Goal: Browse casually: Explore the website without a specific task or goal

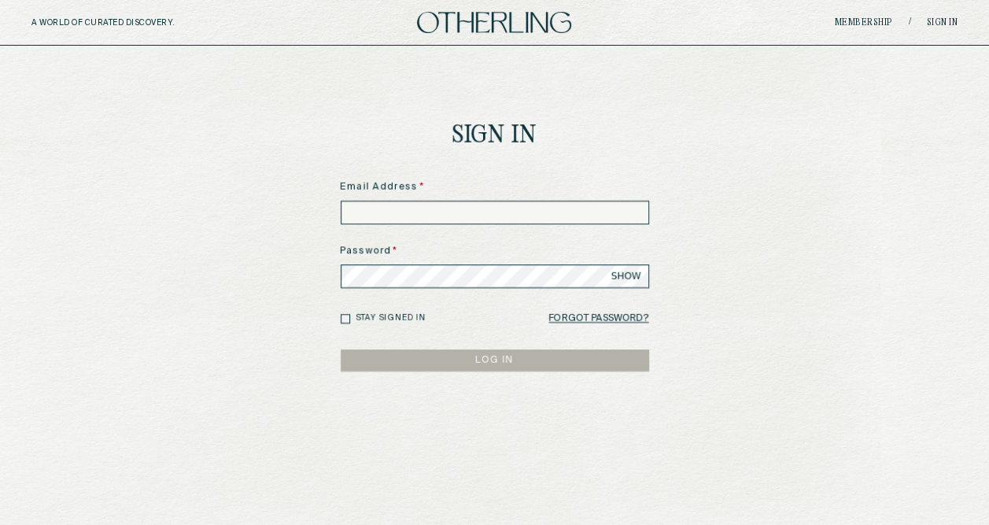
type input "**********"
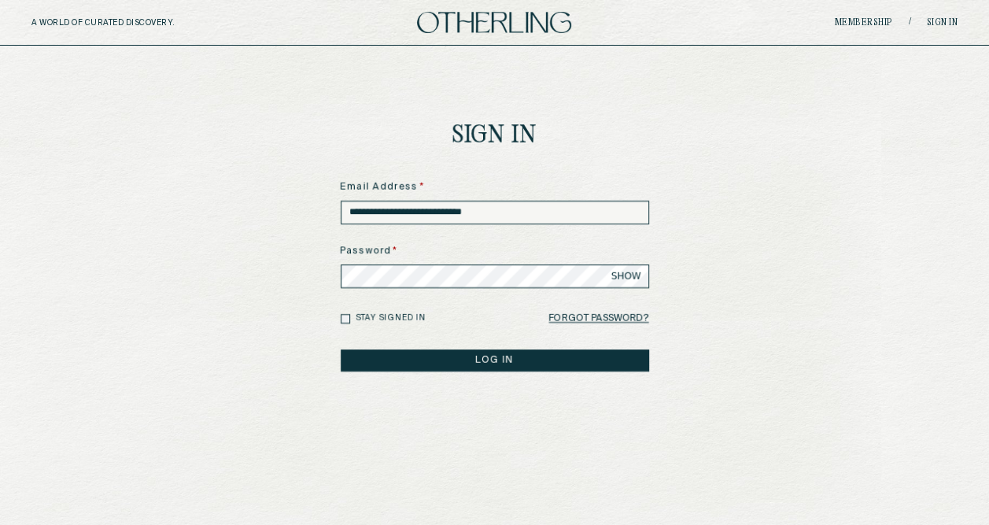
click at [362, 318] on label "Stay signed in" at bounding box center [391, 318] width 71 height 12
click at [395, 347] on form "**********" at bounding box center [495, 275] width 308 height 191
drag, startPoint x: 426, startPoint y: 359, endPoint x: 378, endPoint y: 354, distance: 49.1
click at [378, 354] on button "LOG IN" at bounding box center [495, 360] width 308 height 22
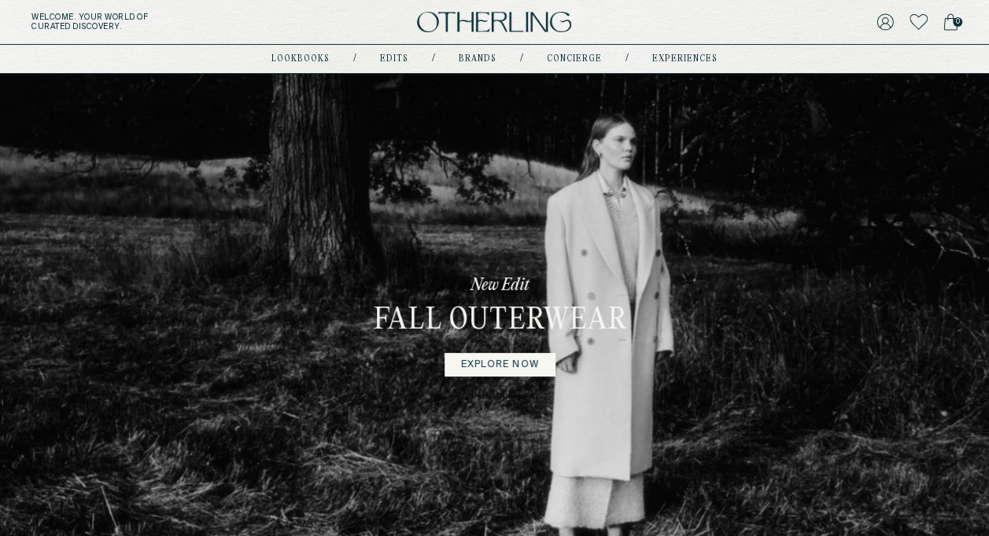
click at [658, 308] on div "New Edit Fall Outerwear explore now" at bounding box center [494, 325] width 989 height 503
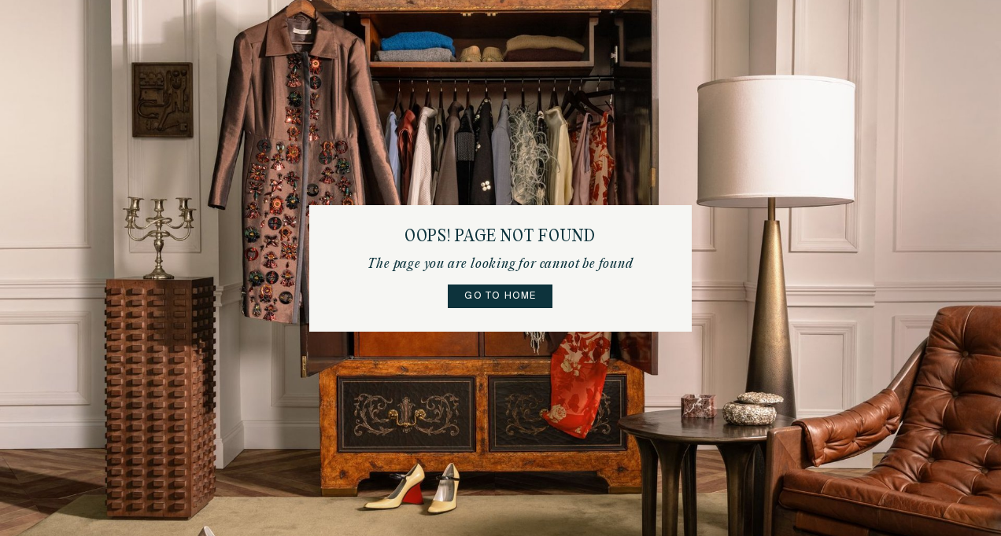
click at [505, 299] on link "Go to home" at bounding box center [500, 297] width 105 height 24
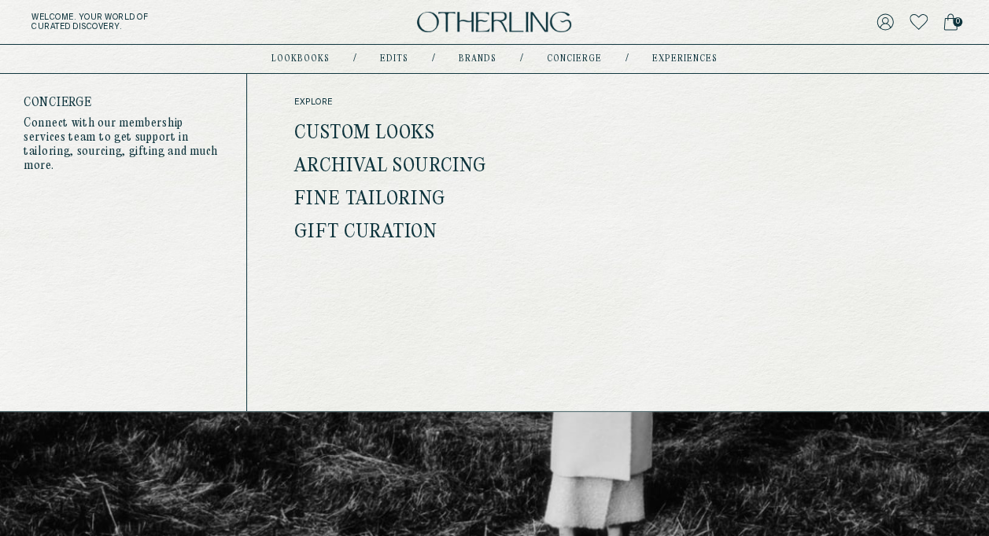
click at [365, 162] on link "Archival Sourcing" at bounding box center [390, 167] width 192 height 20
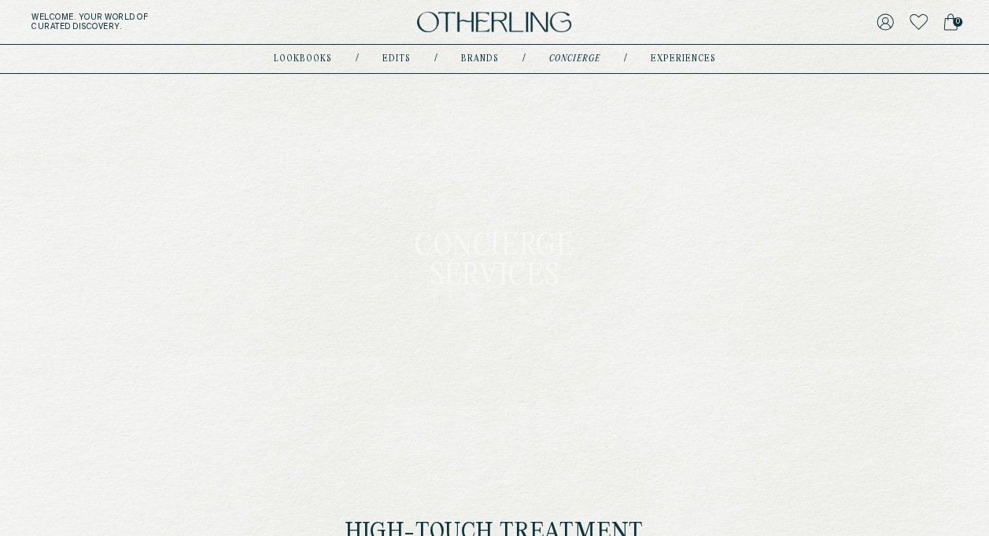
type input "**********"
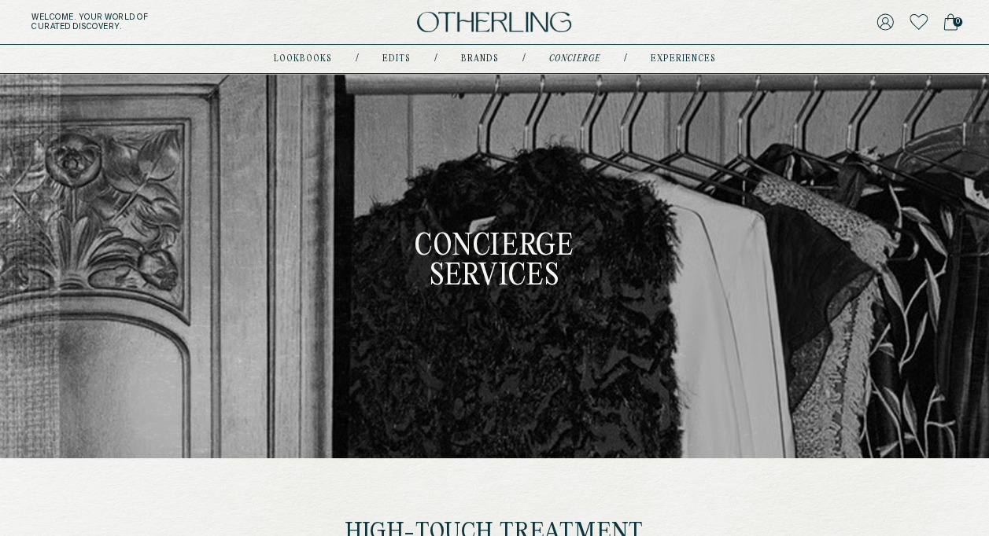
type input "**********"
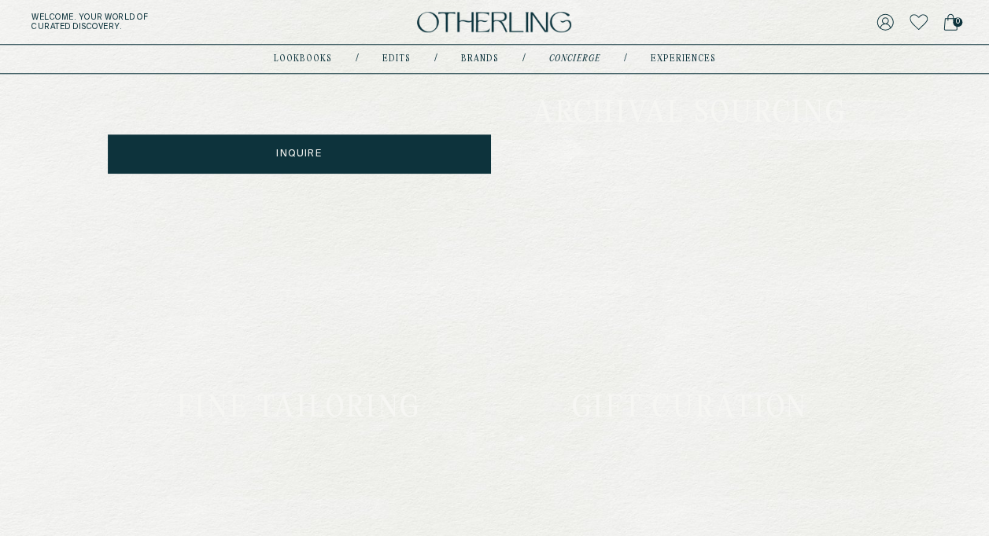
scroll to position [859, 0]
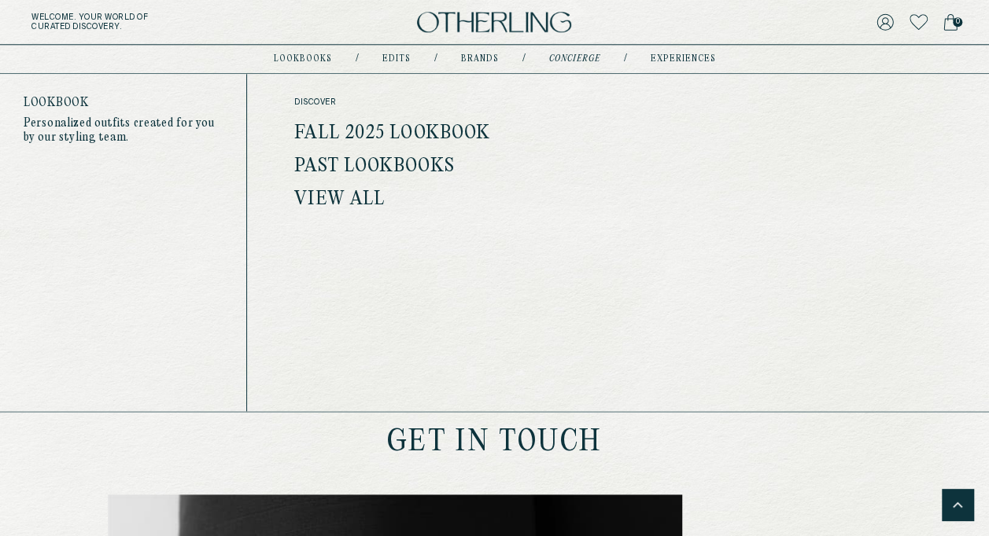
click at [323, 128] on link "Fall 2025 Lookbook" at bounding box center [392, 134] width 196 height 20
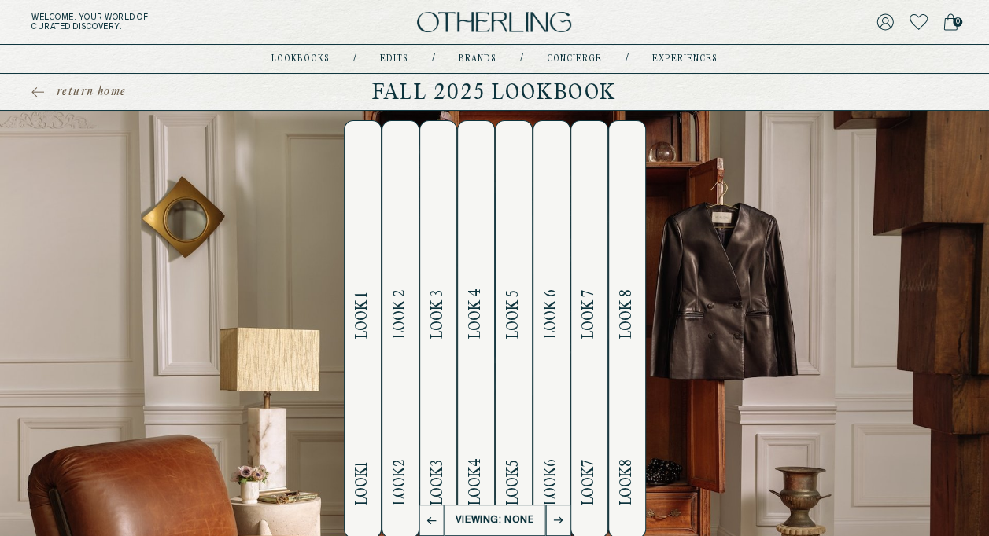
click at [362, 319] on span "Look 1" at bounding box center [362, 315] width 18 height 46
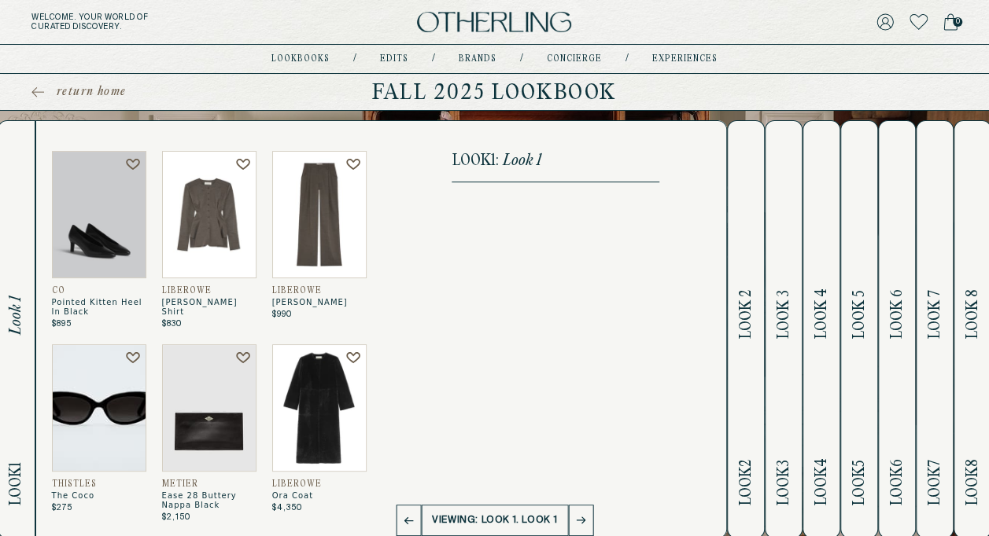
click at [760, 326] on button "Look 2 Look 2" at bounding box center [746, 329] width 38 height 418
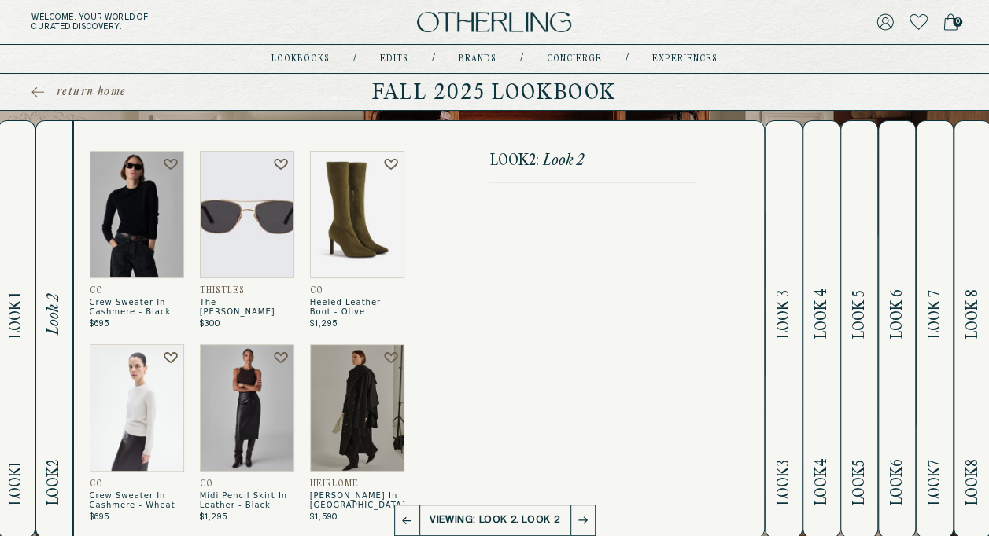
click at [788, 336] on span "Look 3" at bounding box center [784, 313] width 18 height 49
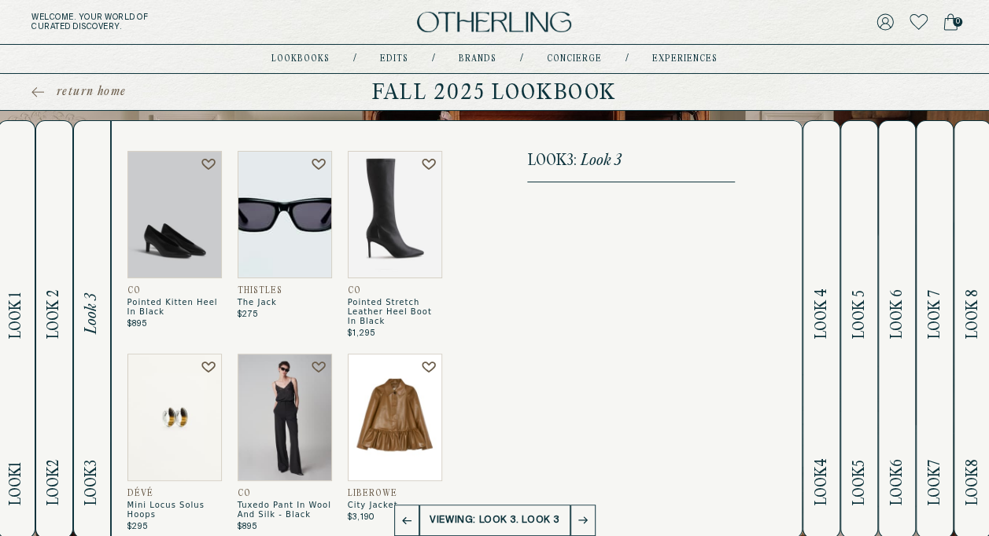
drag, startPoint x: 788, startPoint y: 336, endPoint x: 574, endPoint y: 375, distance: 217.5
click at [574, 375] on div "CO Pointed Kitten Heel In Black $895 Thistles The Jack $275 CO Pointed Stretch …" at bounding box center [457, 329] width 692 height 418
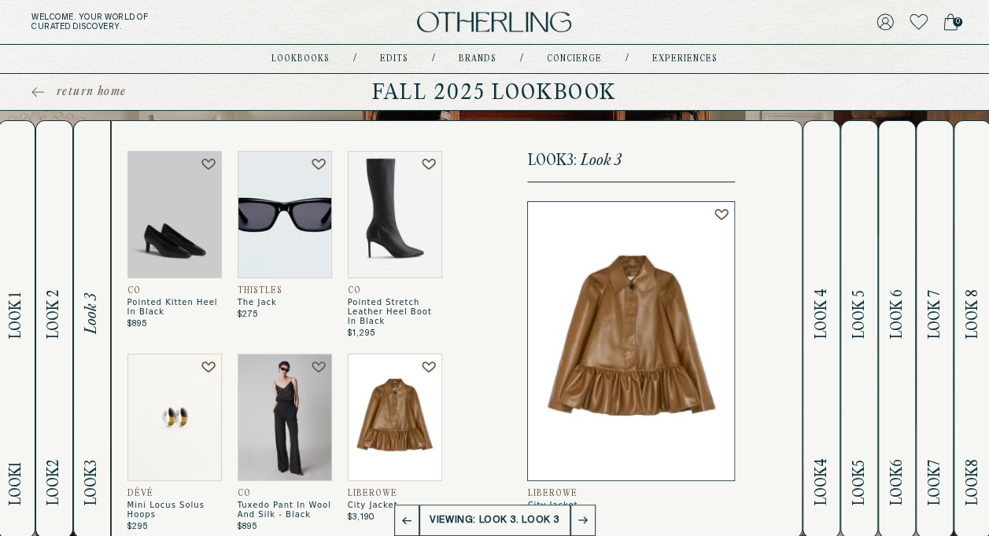
drag, startPoint x: 574, startPoint y: 375, endPoint x: 496, endPoint y: 223, distance: 171.0
click at [496, 223] on div "CO Pointed Kitten Heel In Black $895 Thistles The Jack $275 CO Pointed Stretch …" at bounding box center [457, 329] width 692 height 418
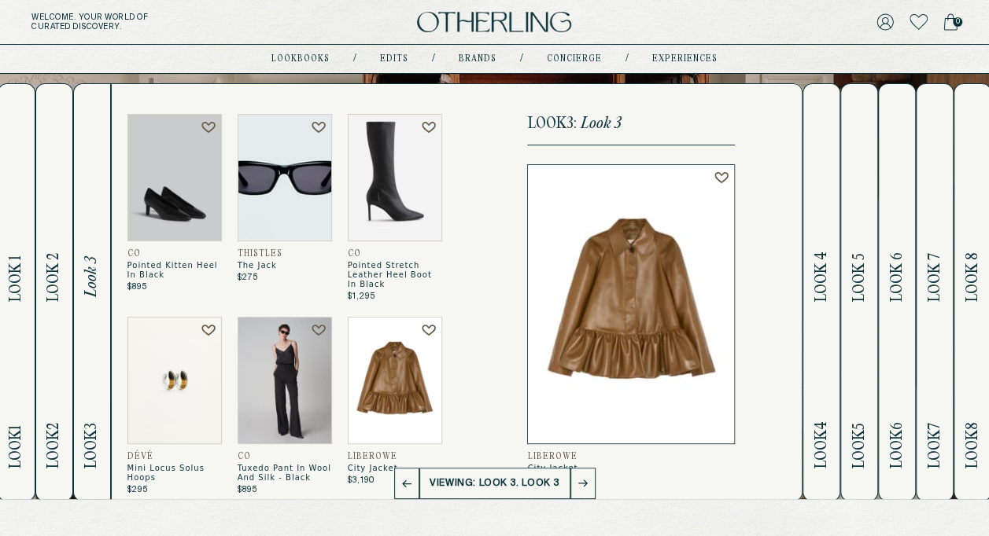
scroll to position [40, 0]
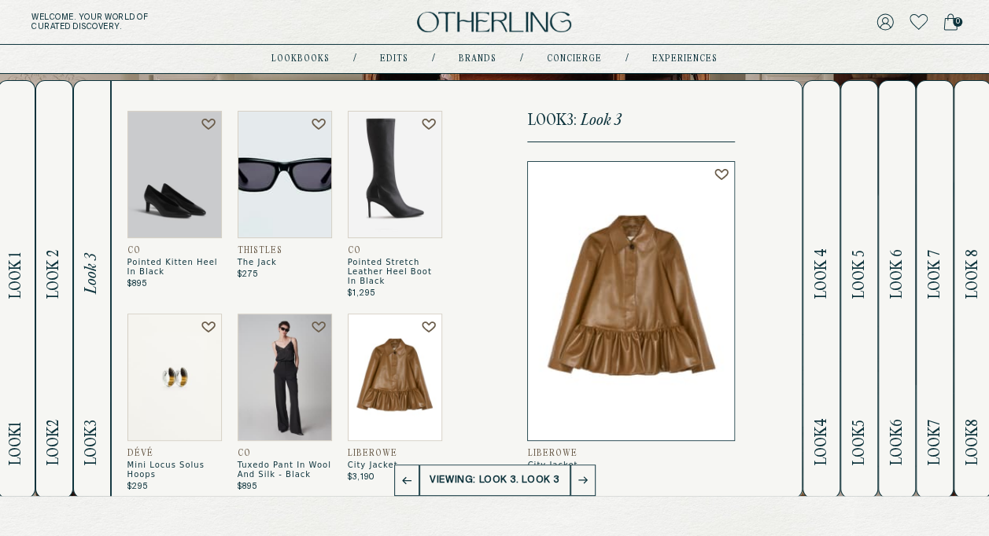
click at [831, 263] on span "Look 4" at bounding box center [822, 273] width 18 height 50
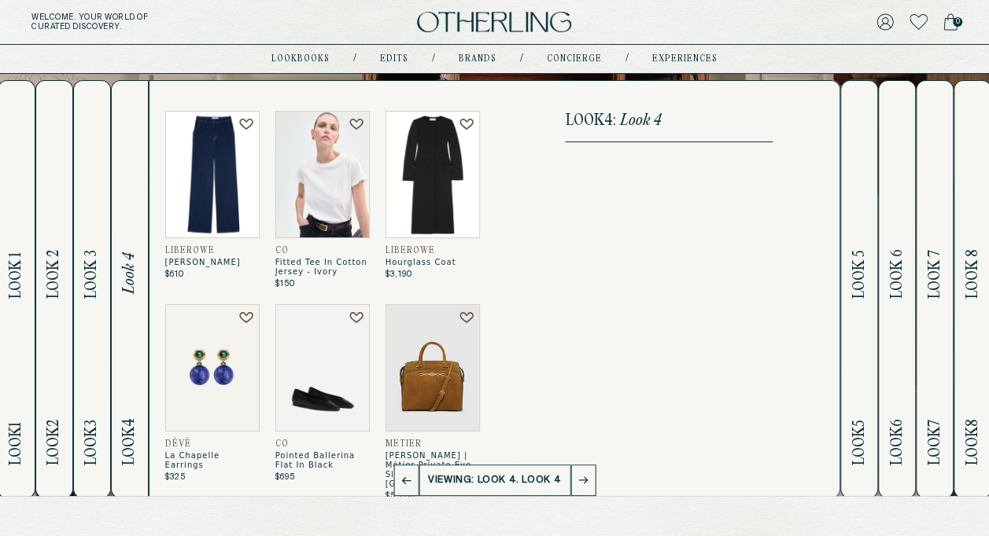
click at [866, 221] on h2 "Look 5 Look 5" at bounding box center [859, 289] width 18 height 417
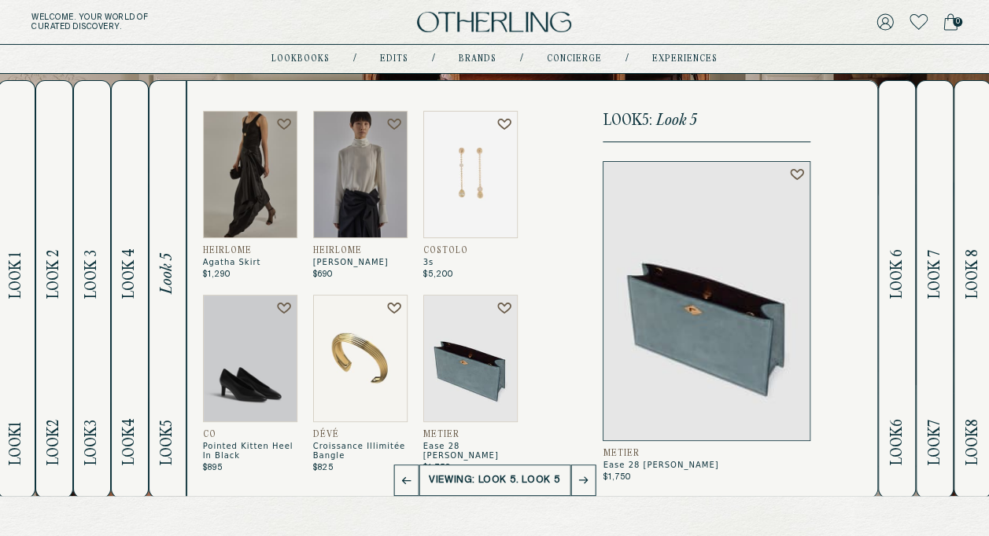
click at [898, 249] on span "Look 6" at bounding box center [897, 274] width 18 height 50
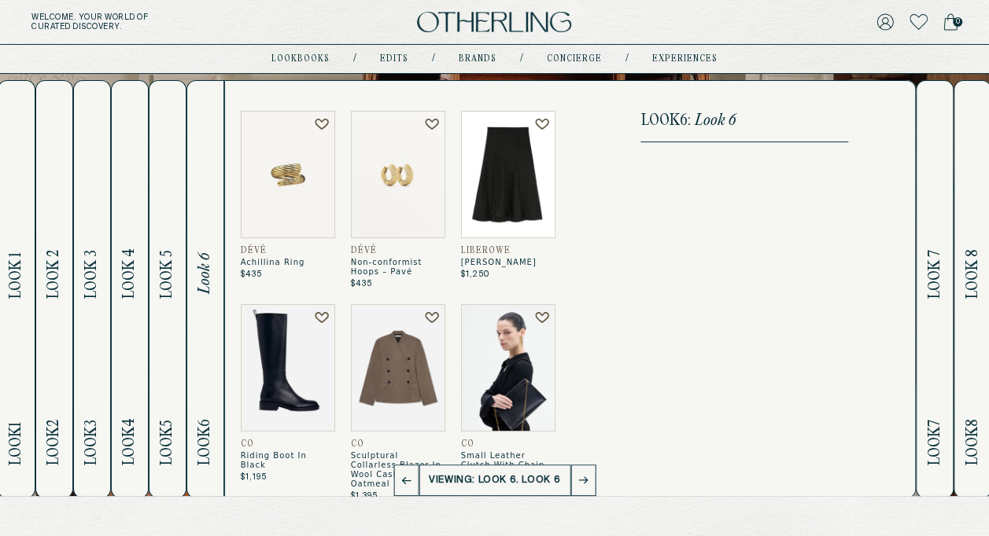
click at [938, 262] on span "Look 7" at bounding box center [935, 273] width 18 height 49
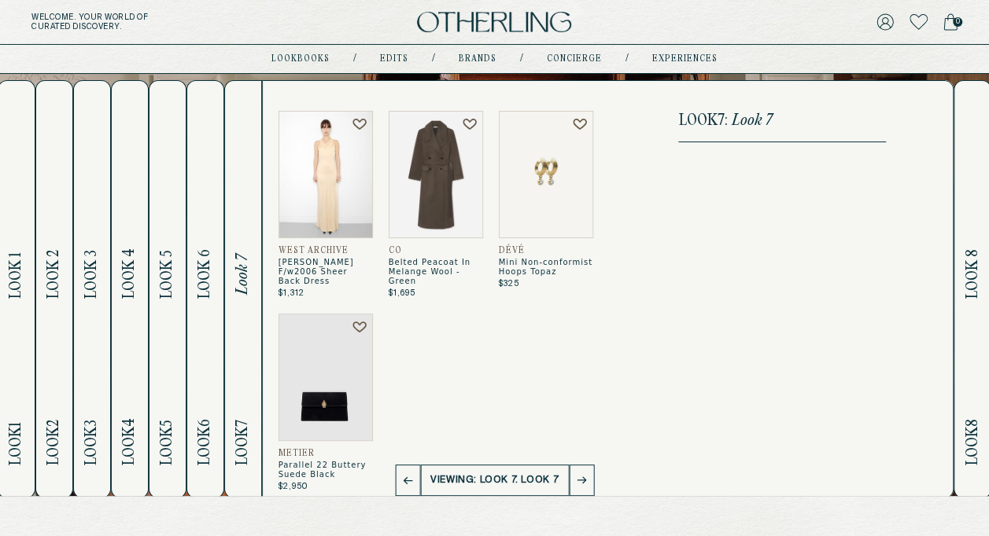
click at [972, 188] on h2 "Look 8 Look 8" at bounding box center [973, 289] width 18 height 417
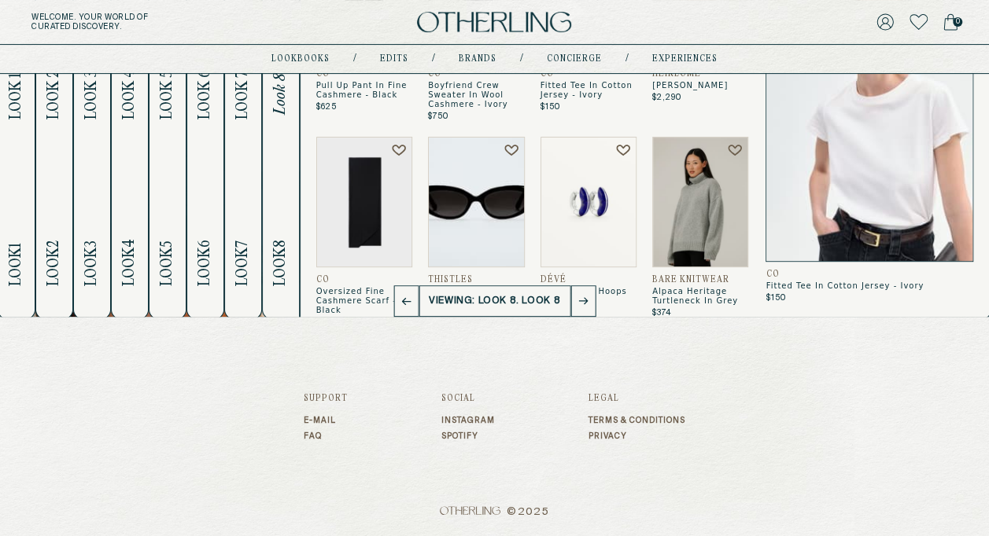
scroll to position [0, 0]
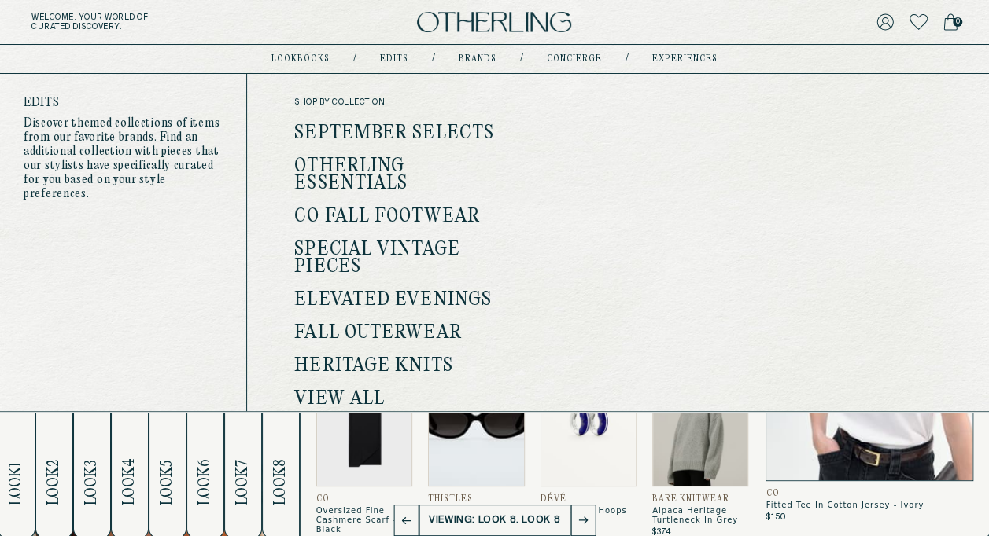
click at [374, 240] on link "Special Vintage Pieces" at bounding box center [377, 259] width 166 height 38
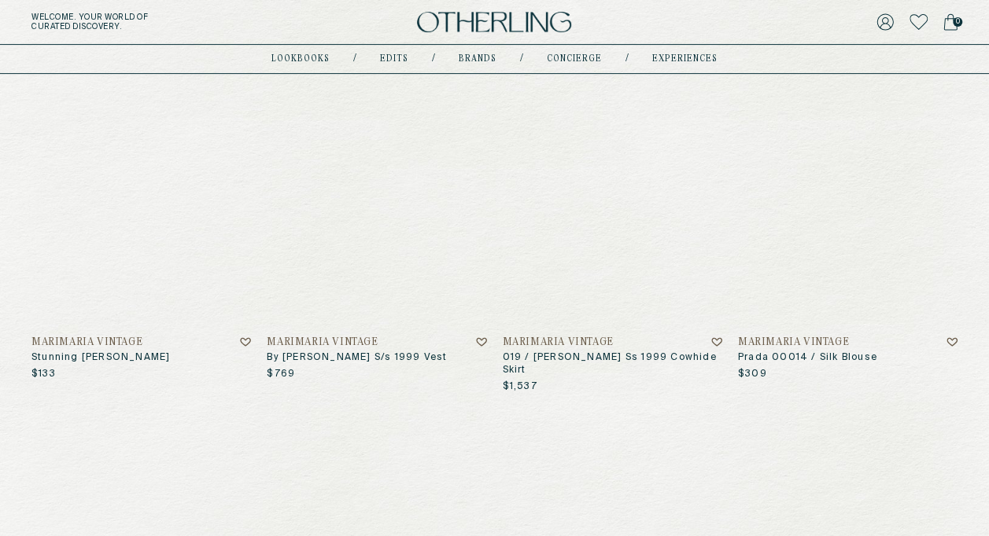
scroll to position [240, 0]
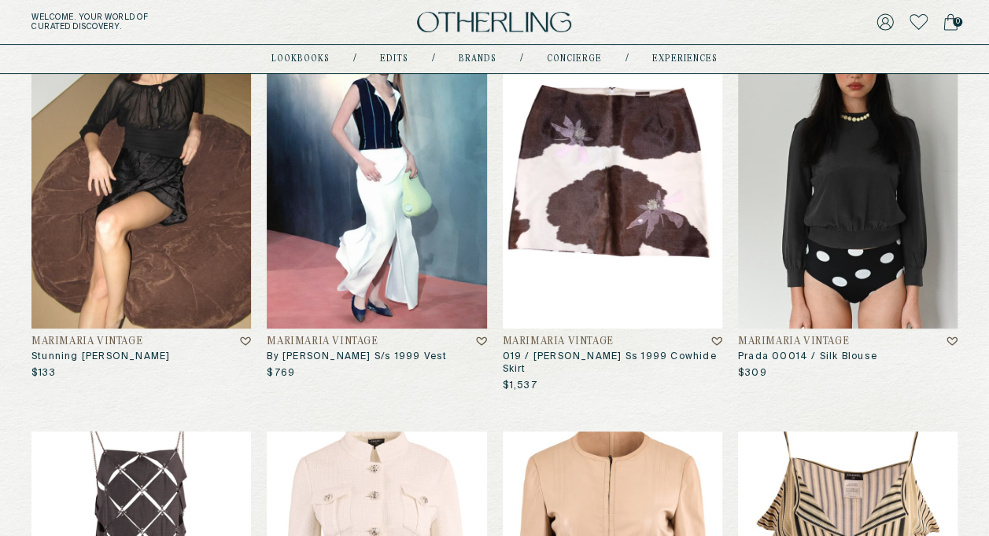
click at [572, 202] on img at bounding box center [612, 180] width 219 height 297
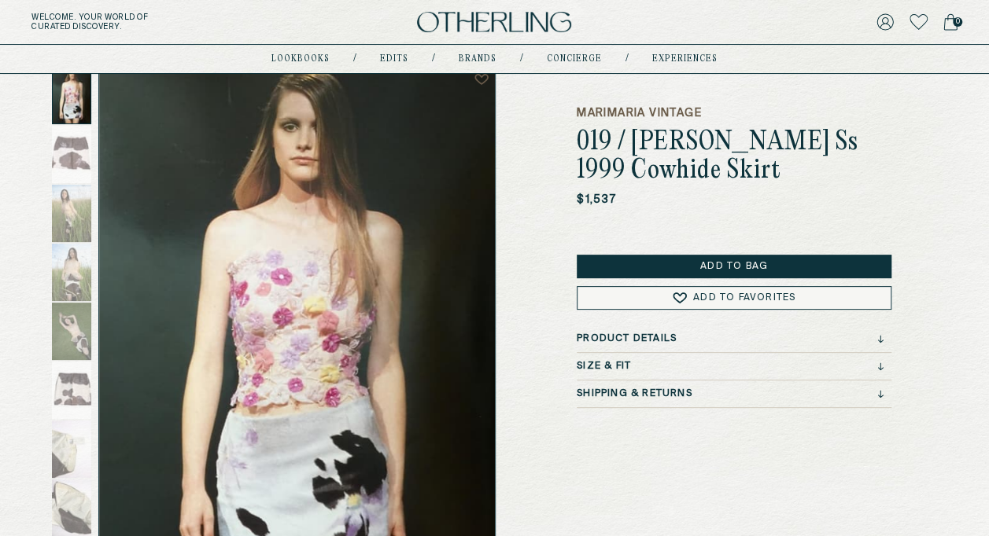
scroll to position [165, 0]
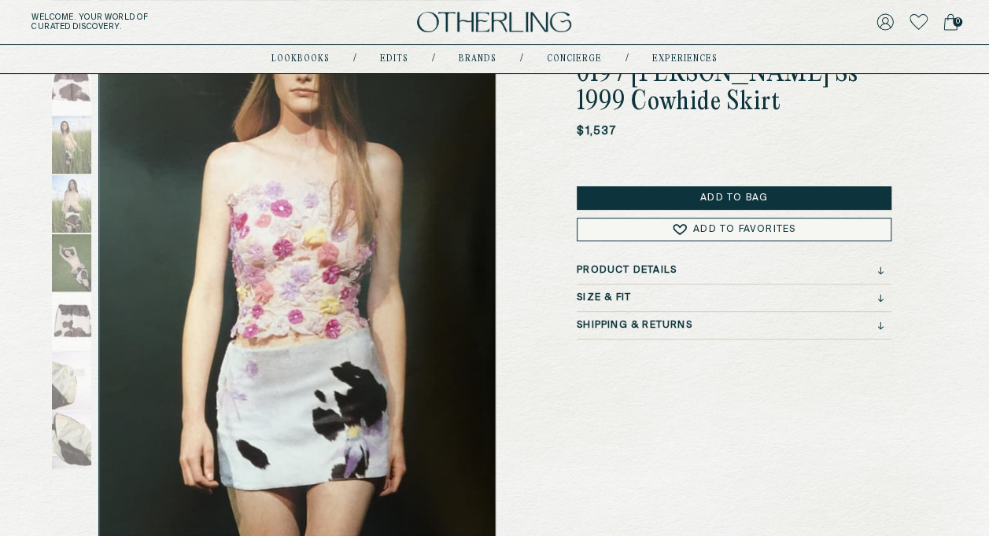
click at [656, 295] on div "Size & Fit" at bounding box center [730, 298] width 307 height 11
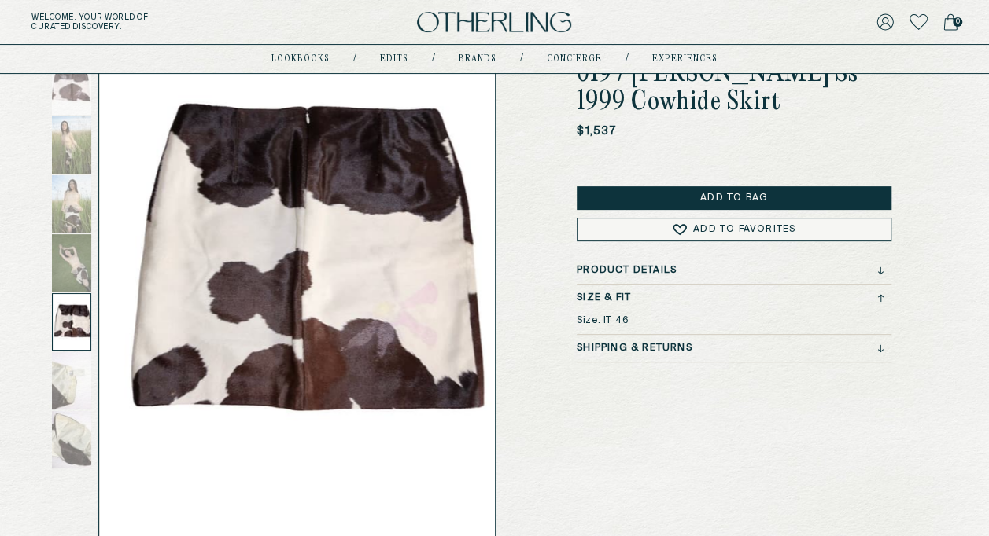
drag, startPoint x: 76, startPoint y: 260, endPoint x: 58, endPoint y: 336, distance: 78.2
click at [58, 336] on div at bounding box center [71, 321] width 39 height 57
click at [57, 323] on div at bounding box center [71, 321] width 39 height 57
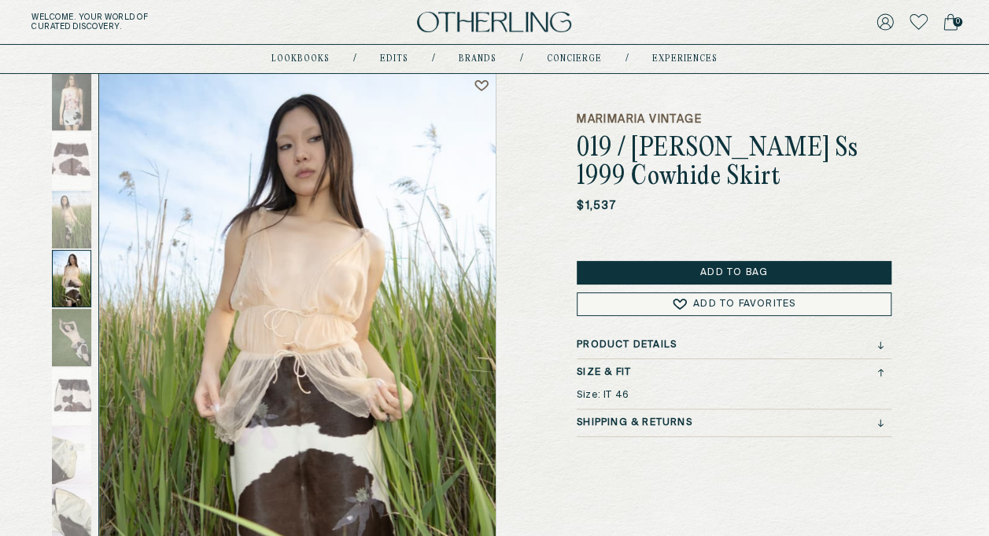
scroll to position [81, 0]
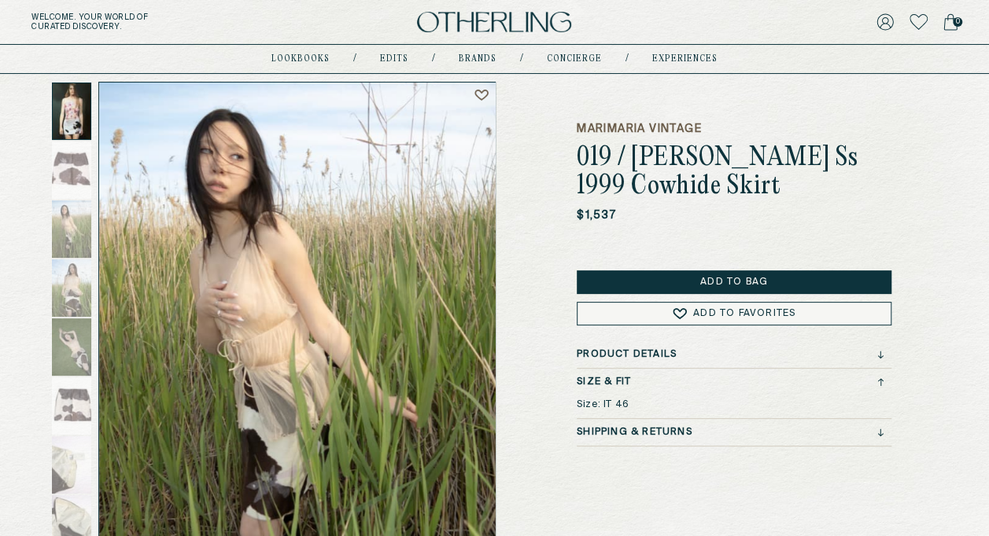
click at [68, 118] on div at bounding box center [71, 111] width 39 height 57
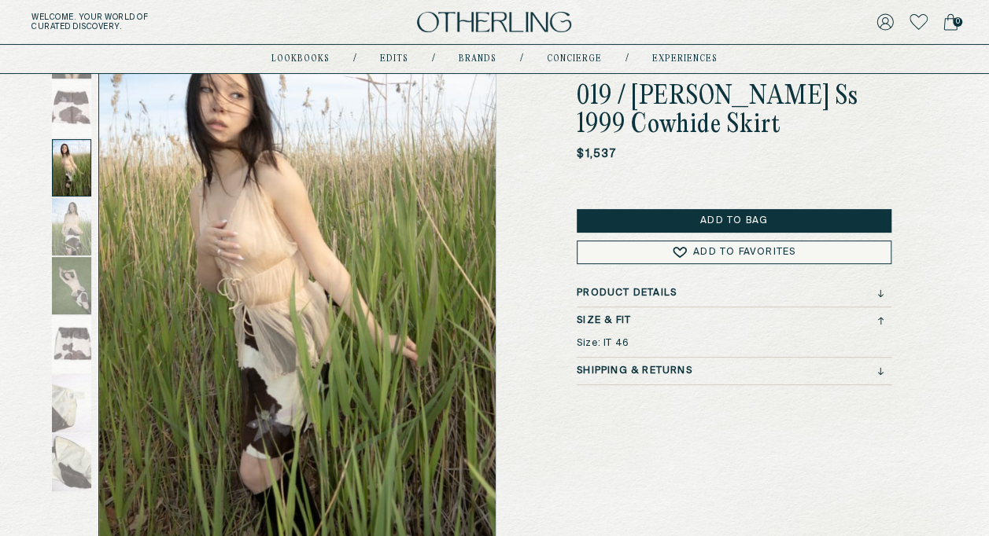
scroll to position [0, 0]
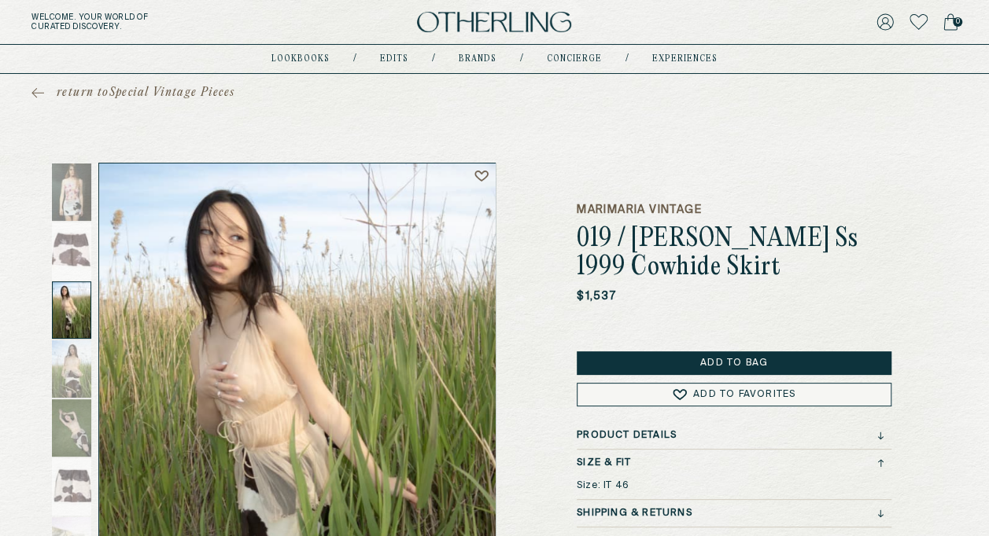
click at [319, 52] on div "lookbooks / Edits / Brands / concierge / experiences" at bounding box center [494, 59] width 446 height 28
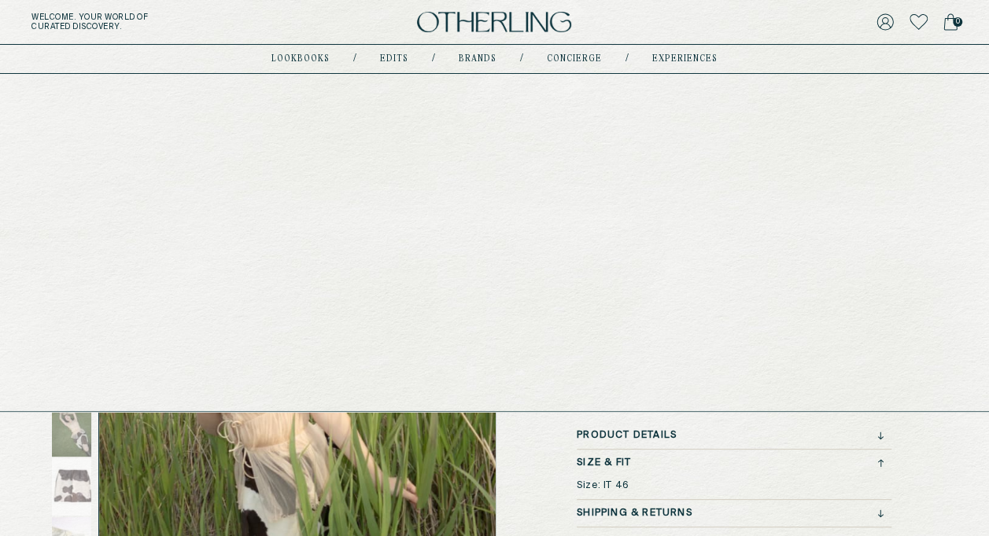
click at [285, 60] on link "lookbooks" at bounding box center [300, 59] width 58 height 8
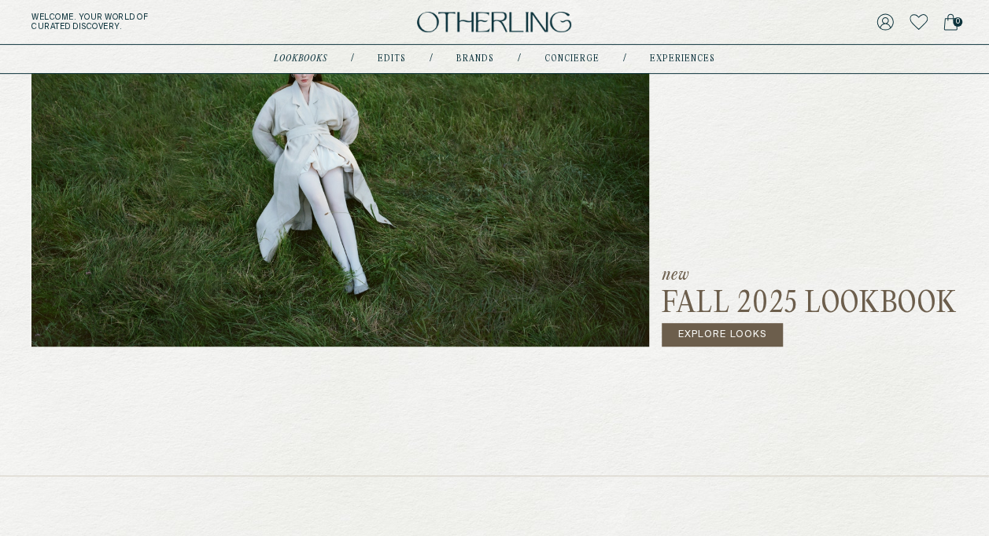
scroll to position [272, 0]
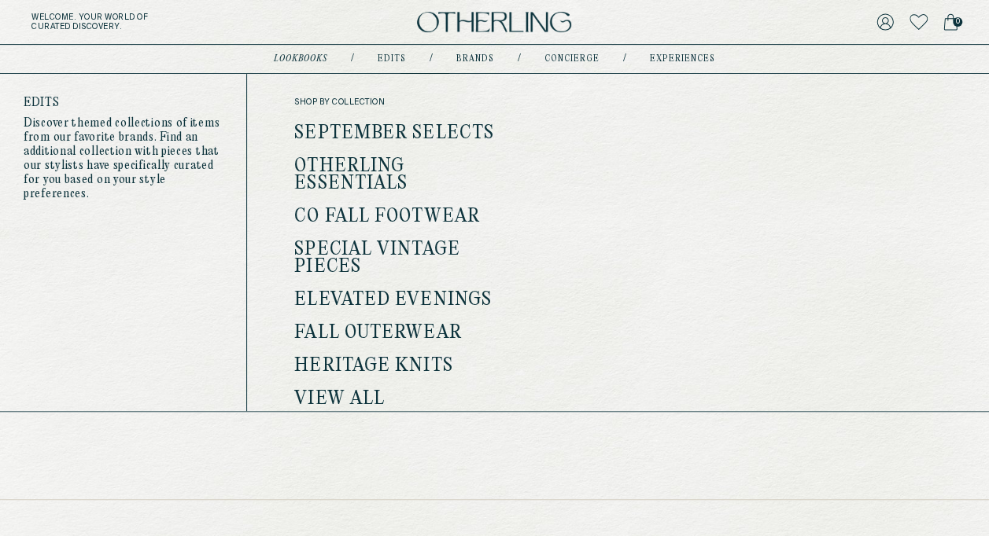
click at [348, 389] on link "View all" at bounding box center [339, 399] width 90 height 20
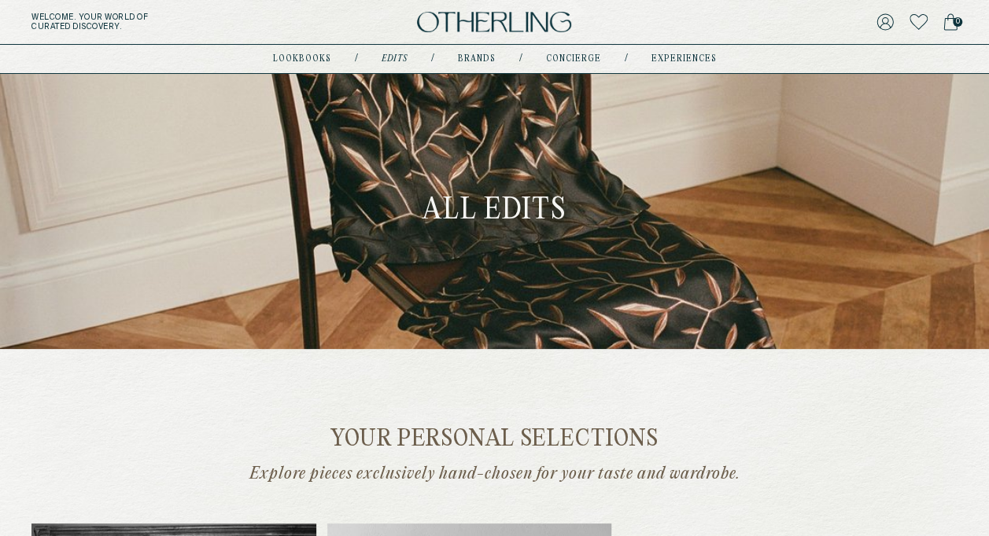
click at [494, 187] on div "All Edits" at bounding box center [494, 211] width 168 height 50
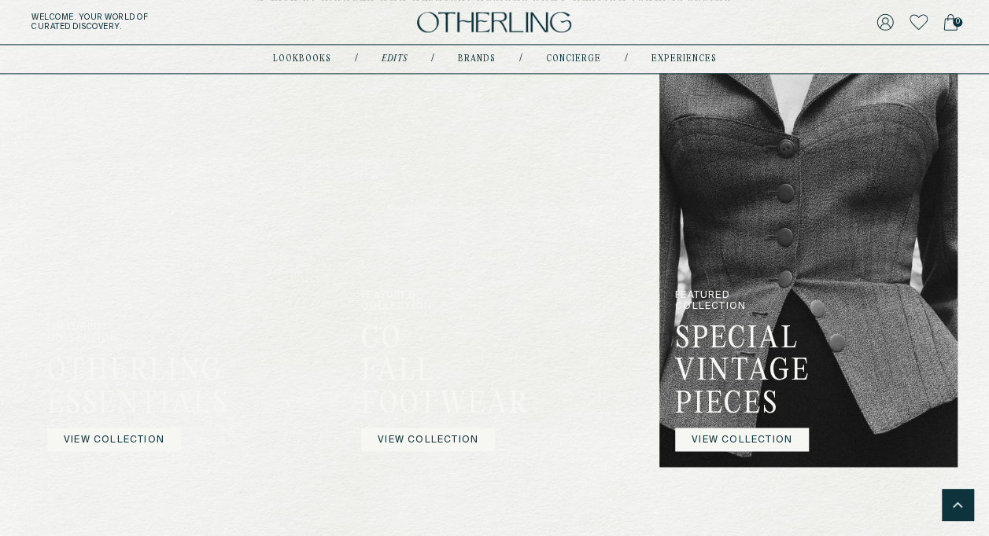
scroll to position [1075, 0]
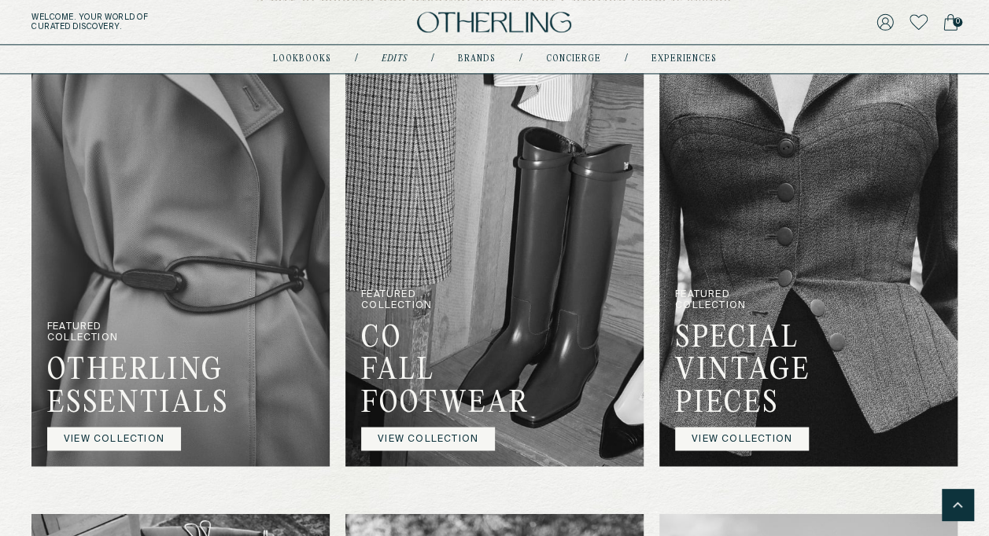
click at [735, 230] on img at bounding box center [808, 263] width 298 height 407
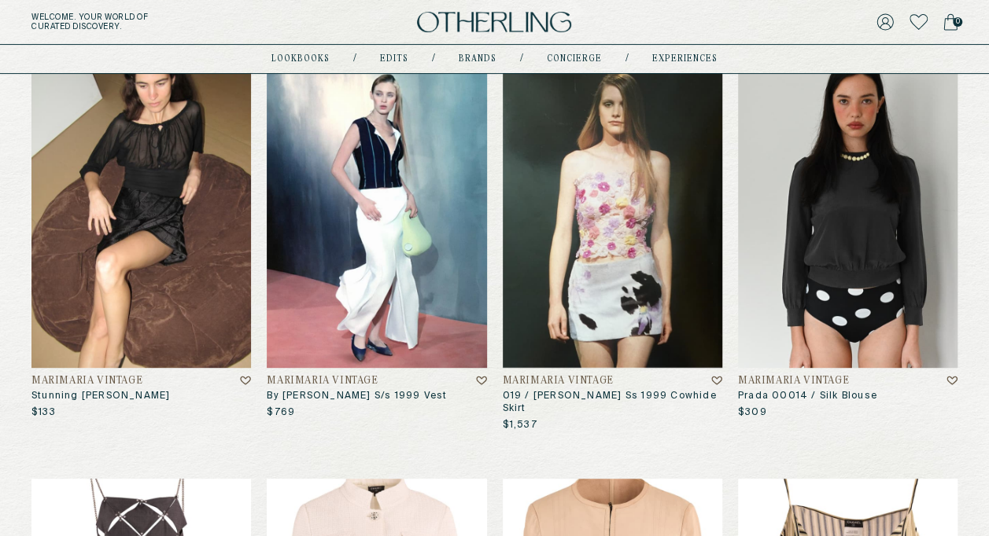
scroll to position [337, 0]
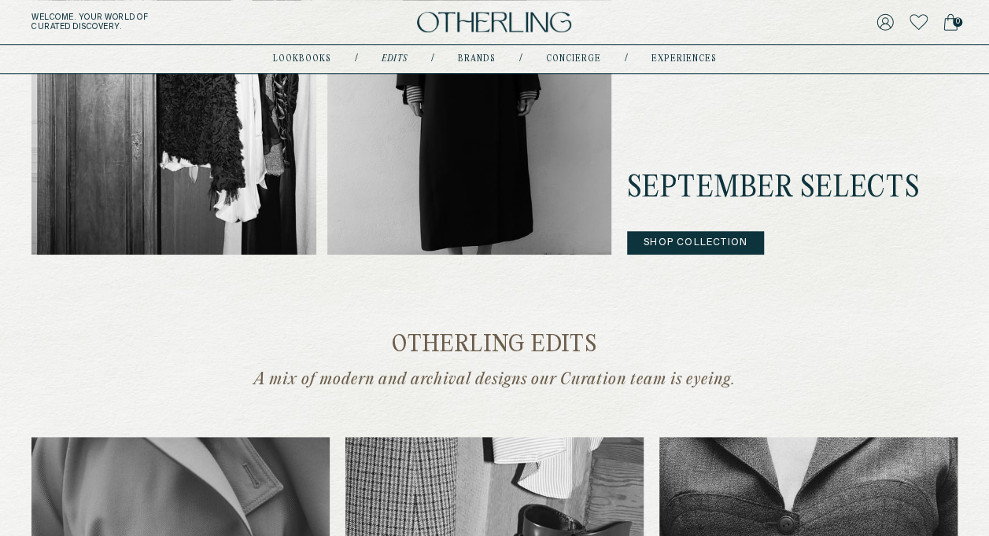
scroll to position [699, 0]
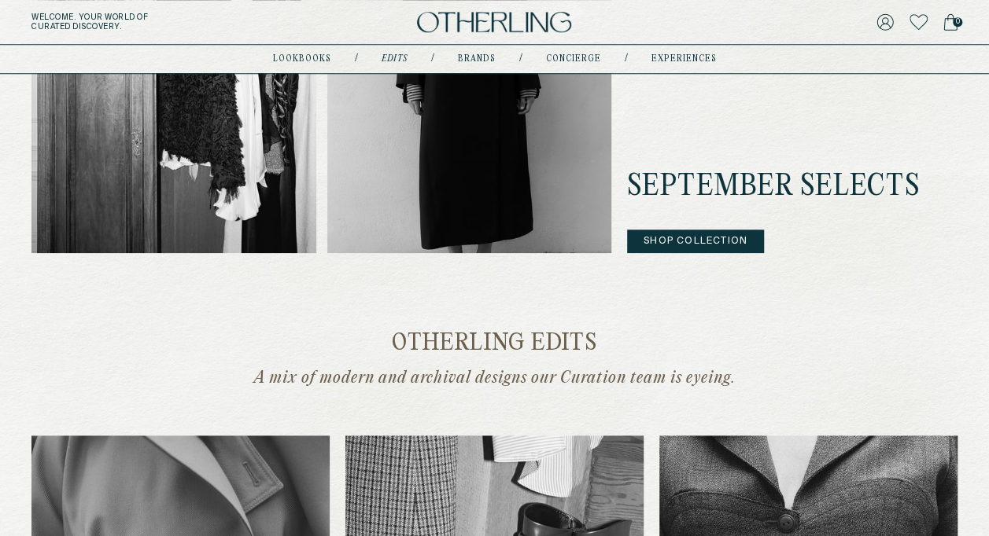
click at [673, 237] on button "Shop Collection" at bounding box center [695, 242] width 137 height 24
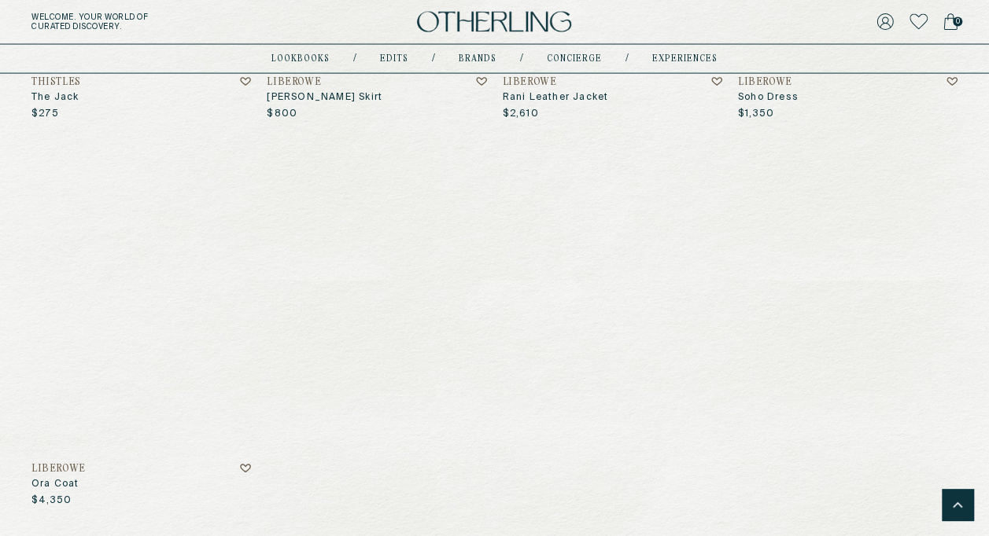
scroll to position [7599, 0]
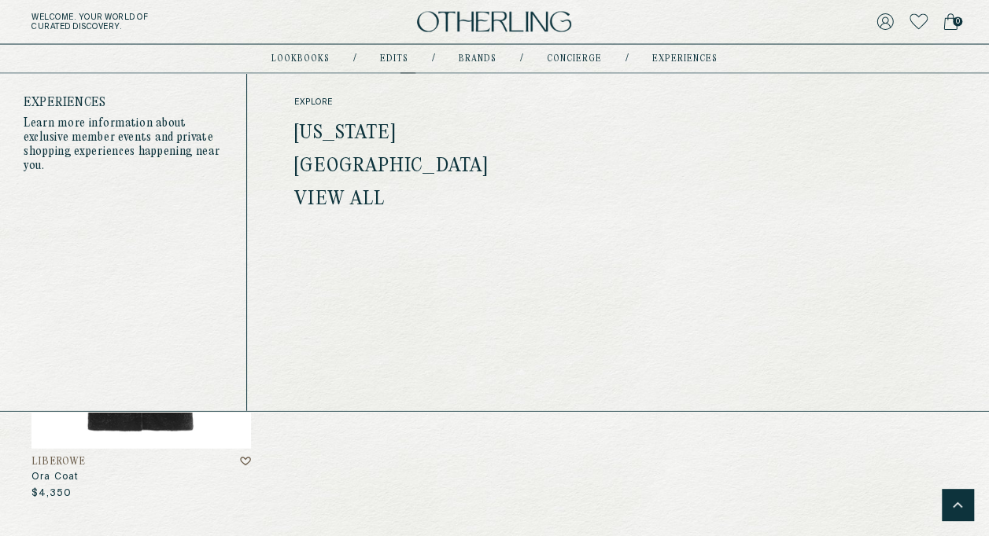
click at [334, 122] on div "explore New York Los Angeles View all" at bounding box center [405, 153] width 223 height 111
click at [341, 129] on link "New York" at bounding box center [344, 134] width 101 height 20
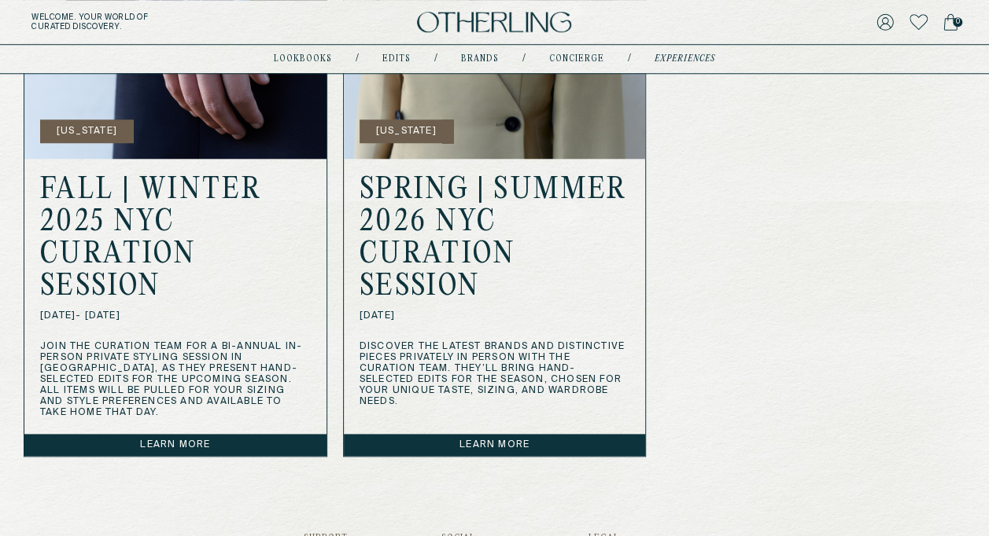
scroll to position [684, 0]
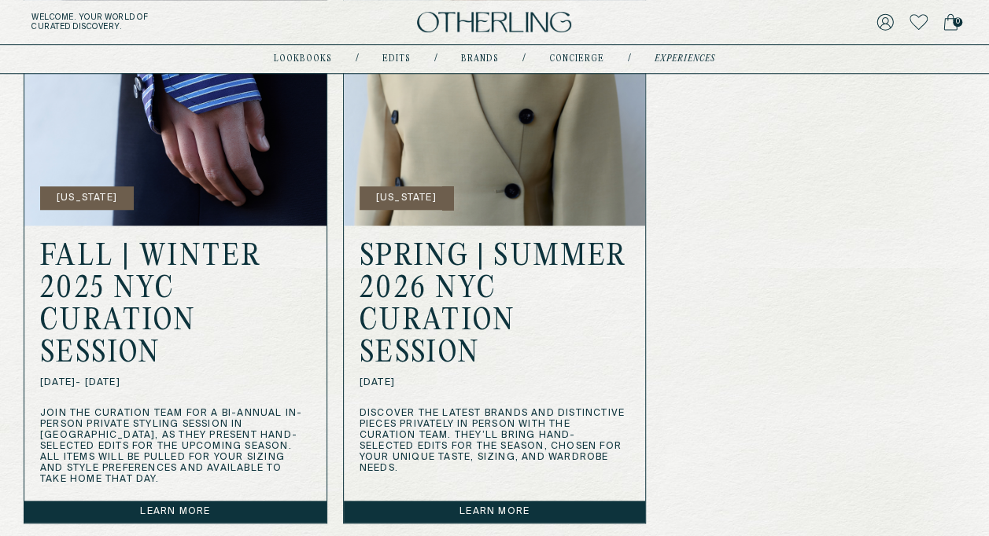
scroll to position [606, 0]
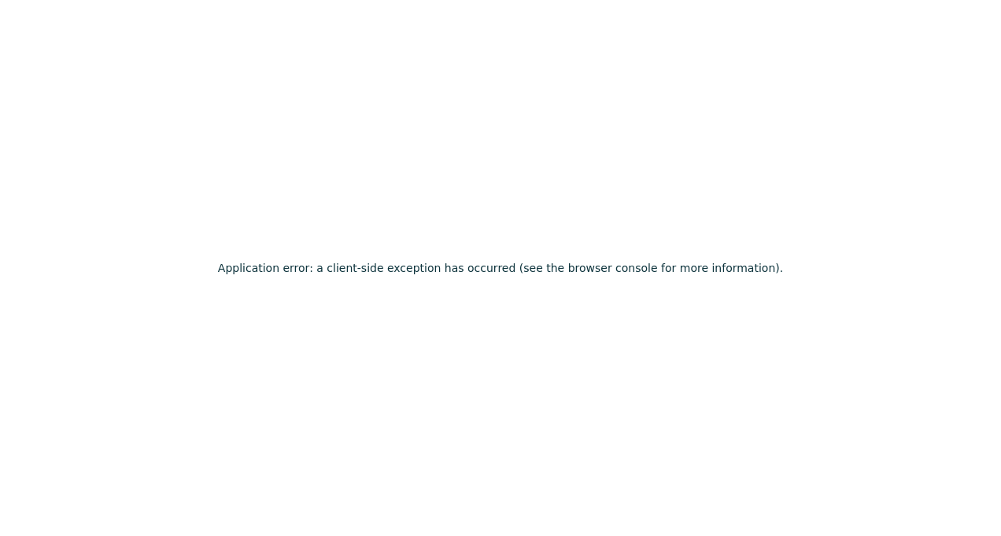
click at [927, 467] on div "Application error: a client-side exception has occurred (see the browser consol…" at bounding box center [500, 268] width 1001 height 536
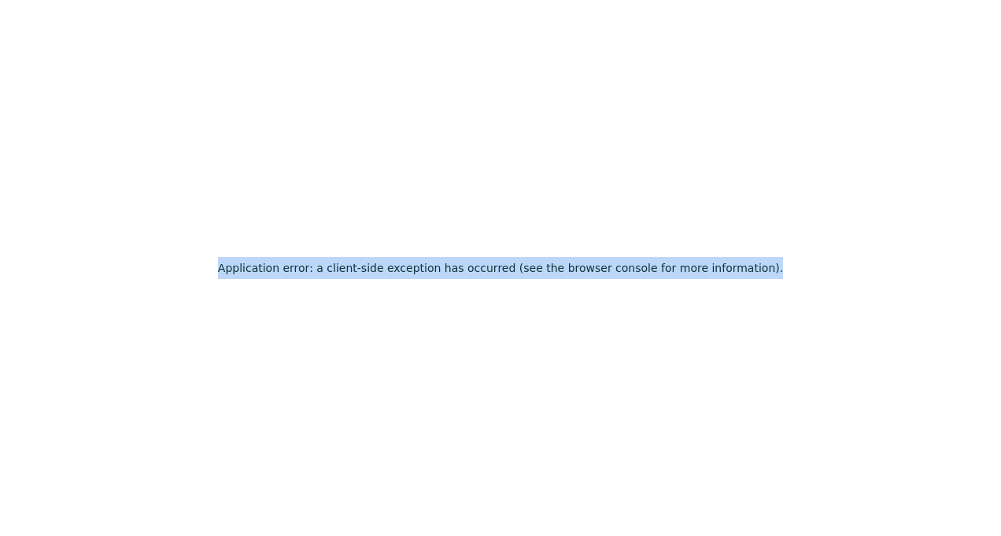
drag, startPoint x: 768, startPoint y: 266, endPoint x: 252, endPoint y: 288, distance: 516.5
click at [252, 288] on div "Application error: a client-side exception has occurred (see the browser consol…" at bounding box center [500, 268] width 1001 height 536
copy h2 "Application error: a client-side exception has occurred (see the browser consol…"
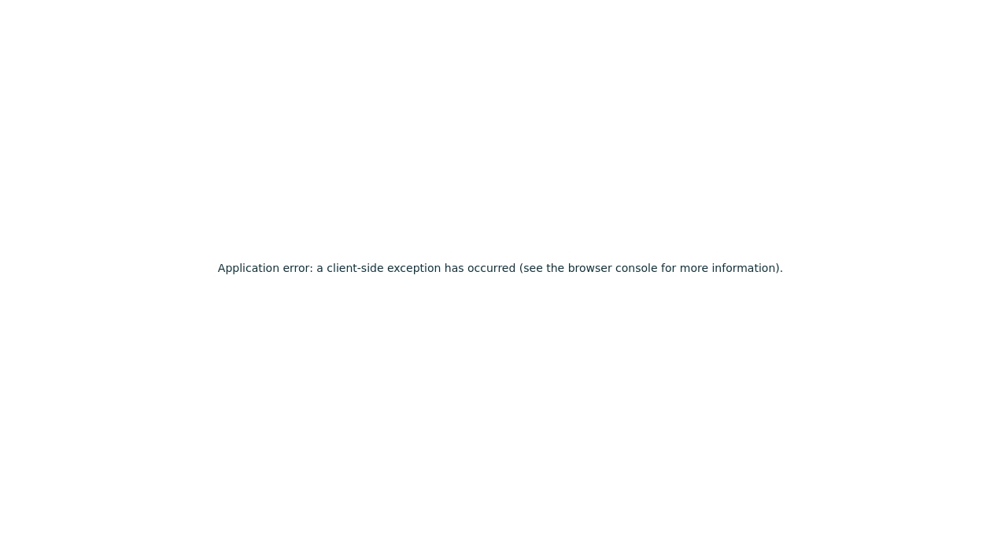
click at [58, 357] on div "Application error: a client-side exception has occurred (see the browser consol…" at bounding box center [500, 268] width 1001 height 536
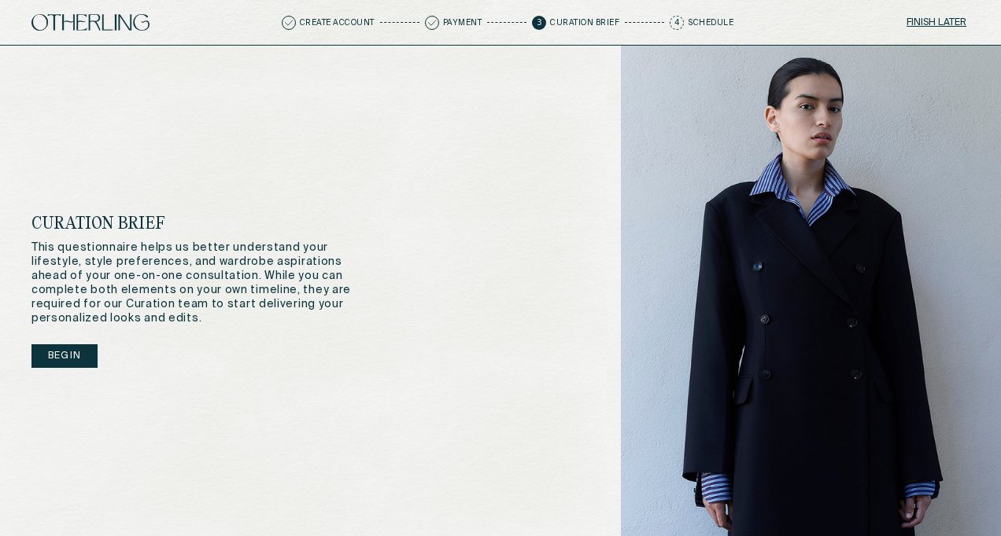
click at [87, 346] on button "Begin" at bounding box center [64, 357] width 66 height 24
